Goal: Find specific page/section: Find specific page/section

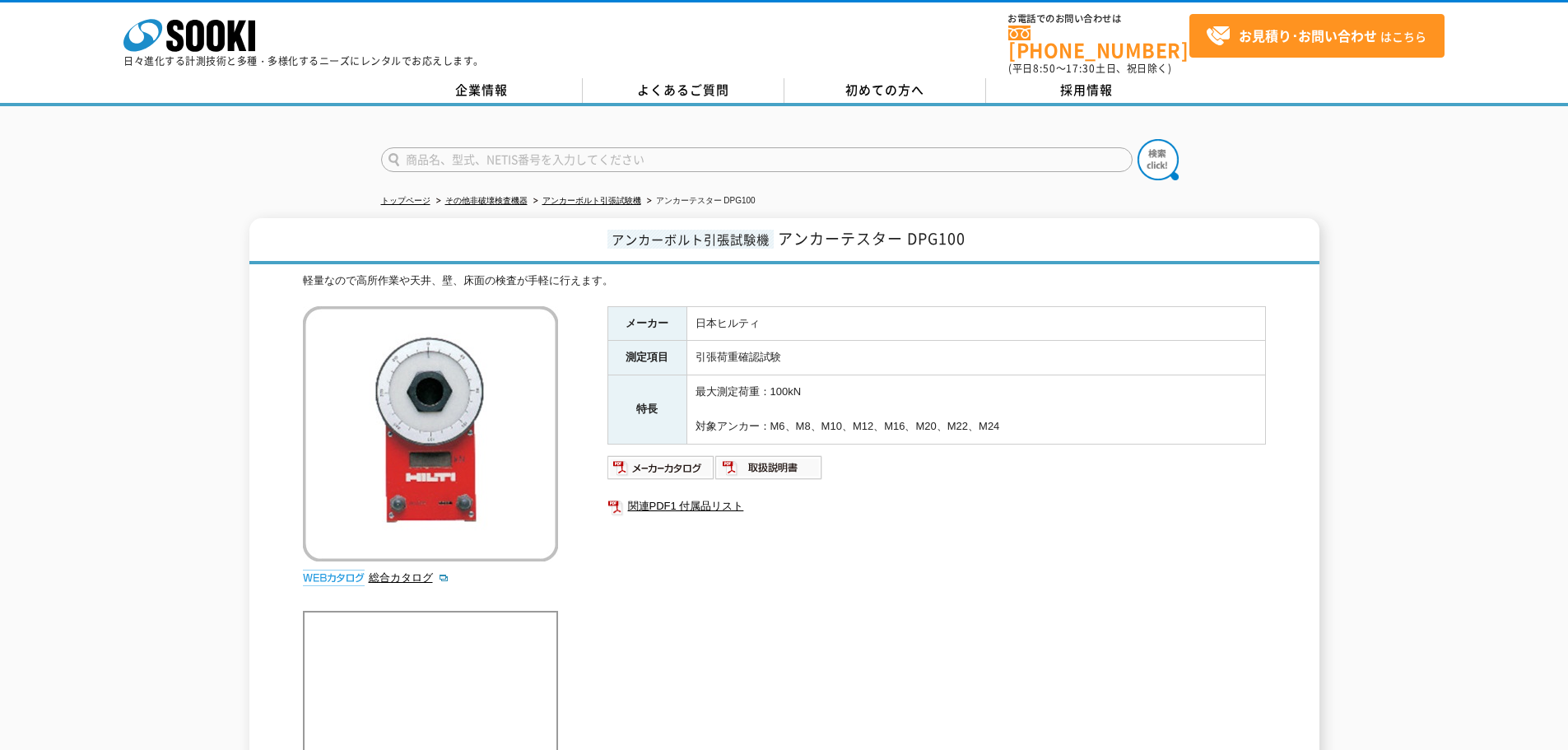
click at [677, 454] on img at bounding box center [662, 467] width 108 height 27
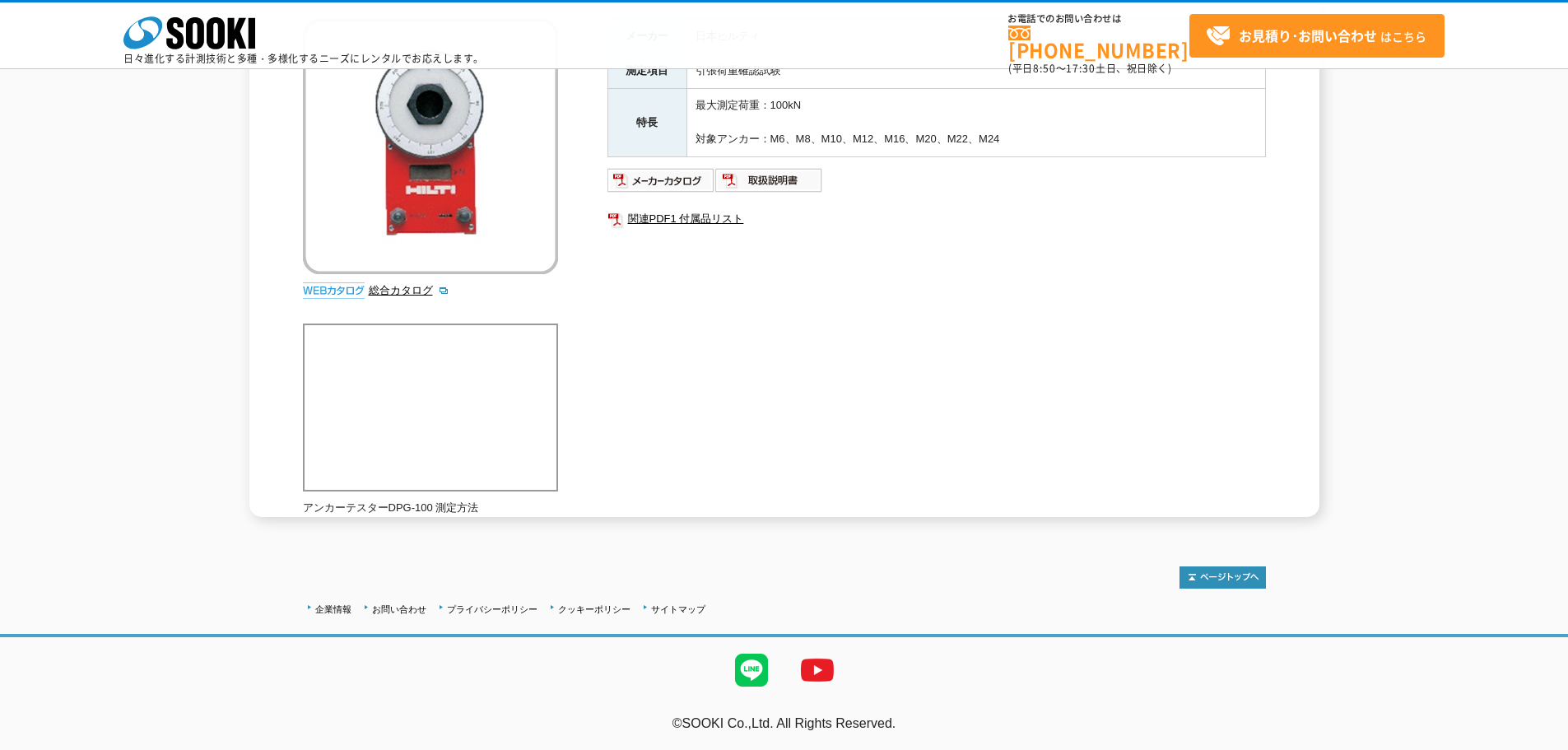
scroll to position [47, 0]
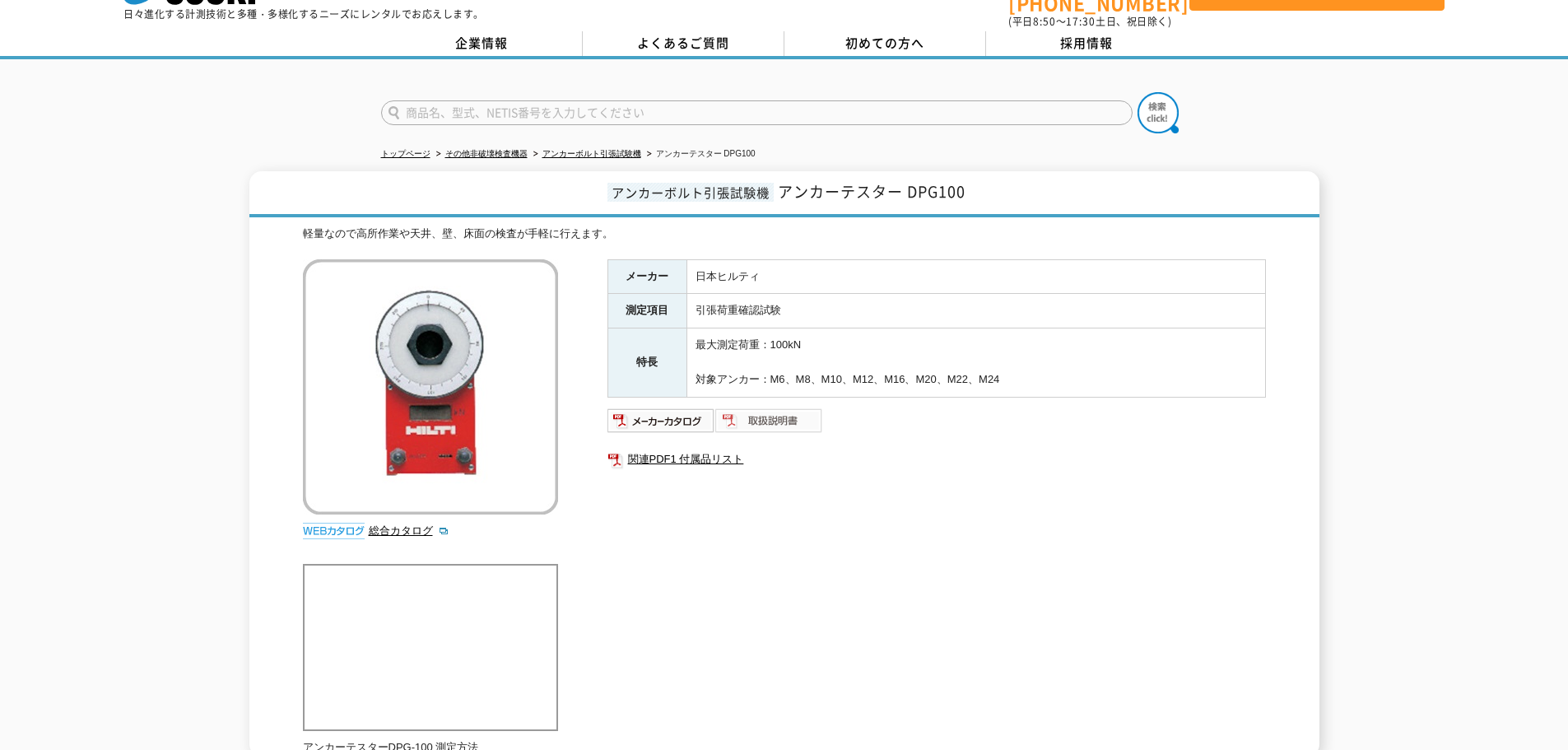
click at [769, 407] on img at bounding box center [770, 420] width 108 height 27
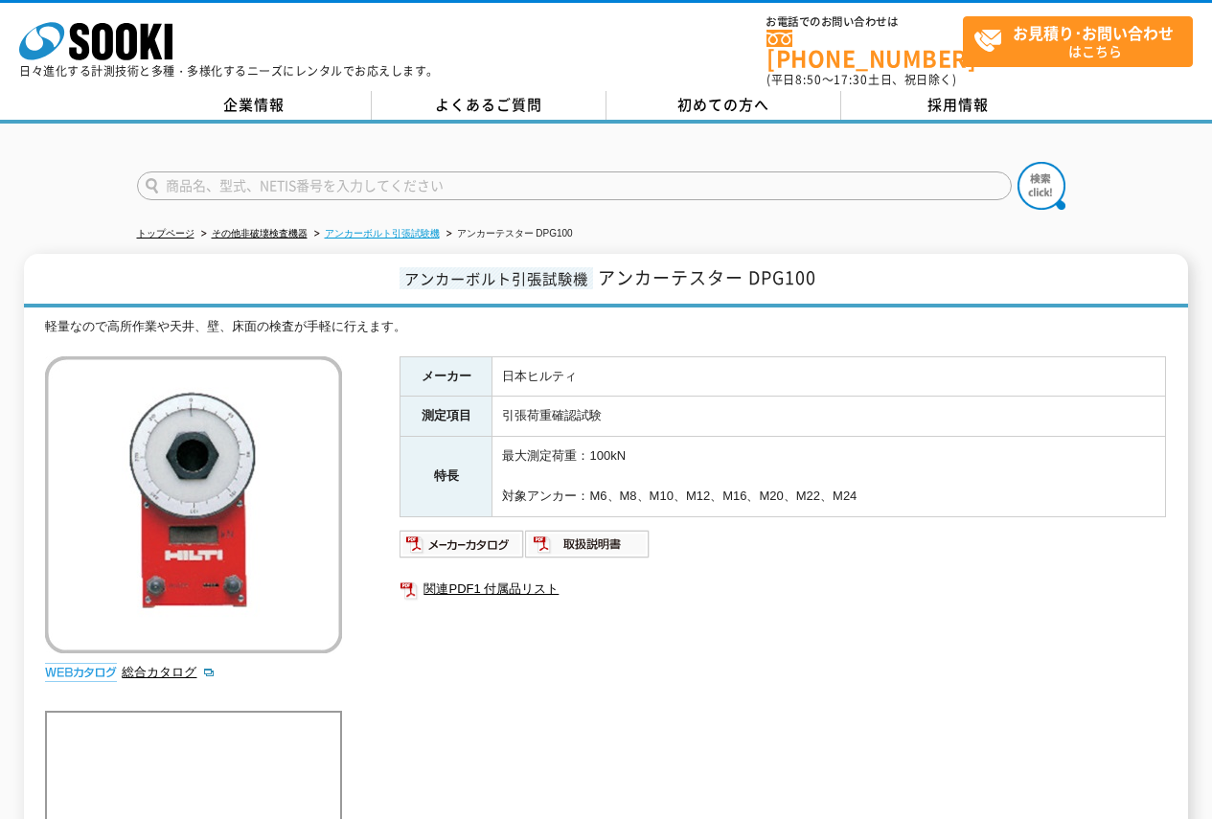
click at [407, 228] on link "アンカーボルト引張試験機" at bounding box center [382, 233] width 115 height 11
